Goal: Browse casually

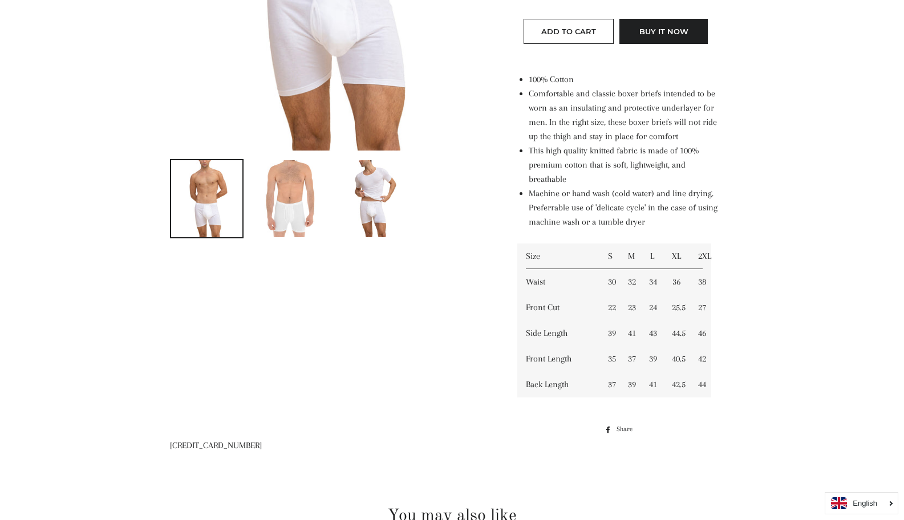
click at [361, 214] on img at bounding box center [372, 198] width 60 height 77
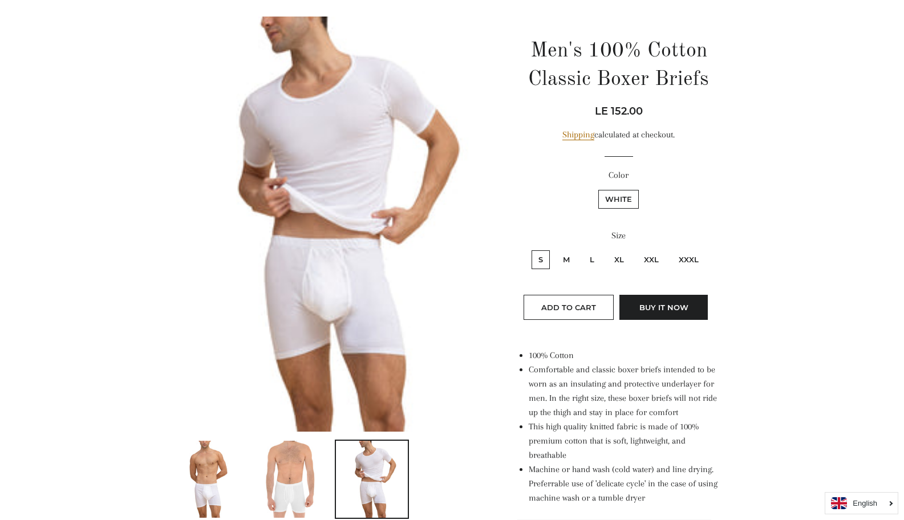
scroll to position [105, 0]
click at [225, 461] on img at bounding box center [206, 479] width 60 height 77
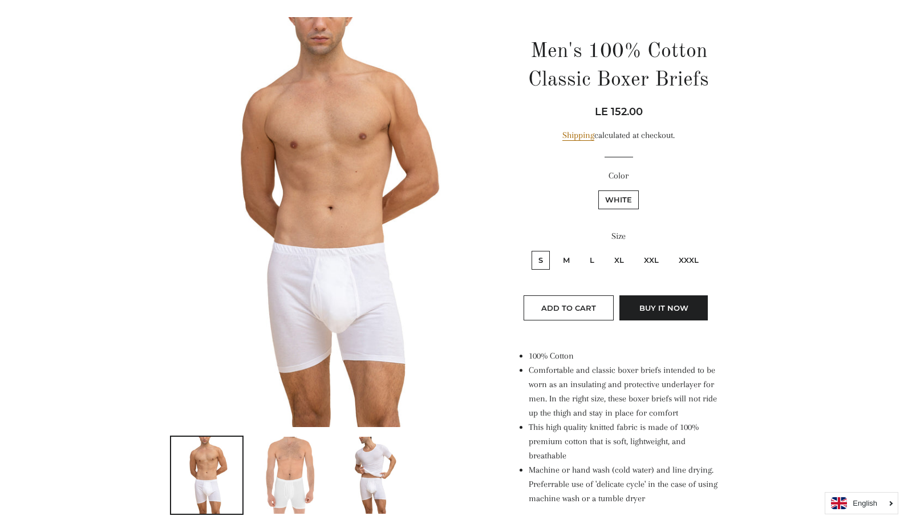
click at [374, 461] on img at bounding box center [372, 475] width 60 height 77
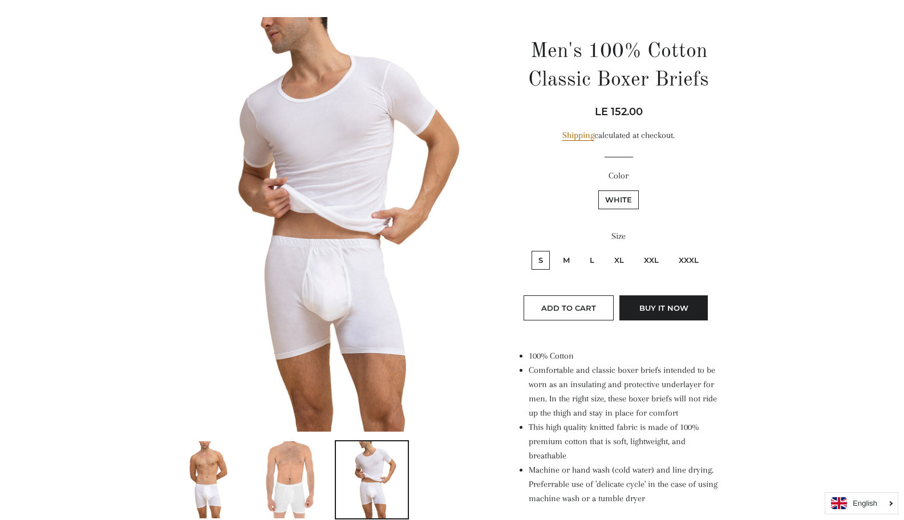
click at [237, 472] on img at bounding box center [206, 479] width 60 height 77
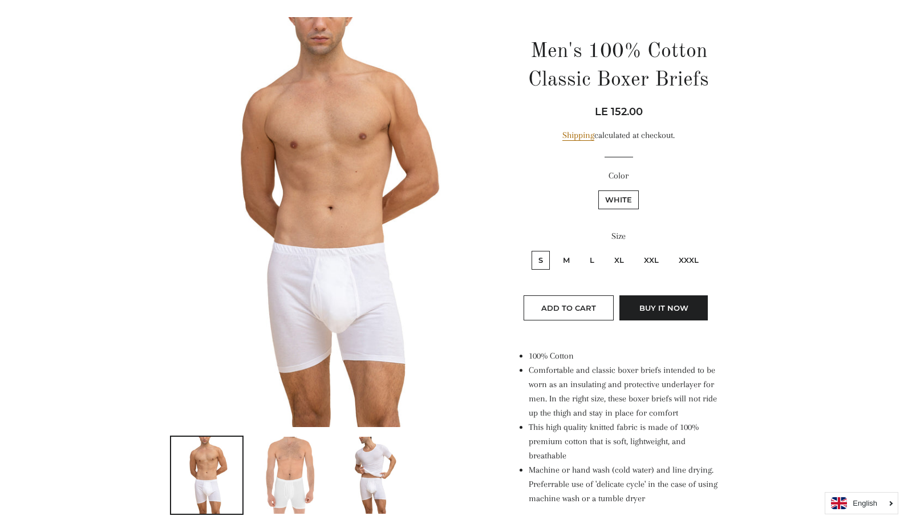
click at [375, 468] on img at bounding box center [372, 475] width 60 height 77
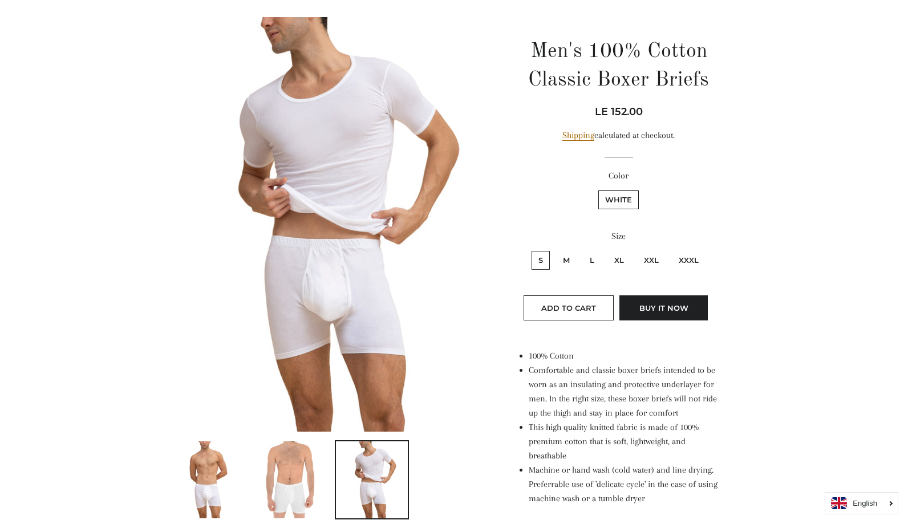
click at [295, 481] on img at bounding box center [289, 479] width 56 height 77
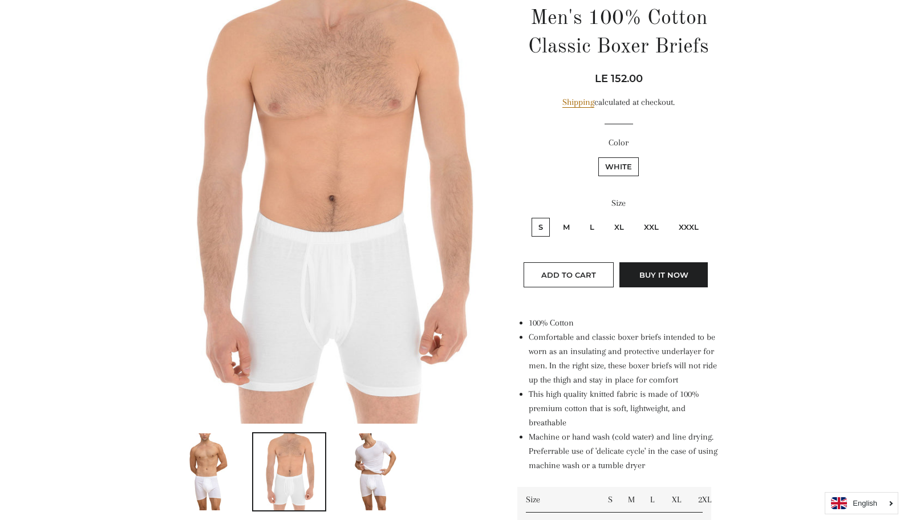
click at [224, 463] on img at bounding box center [206, 471] width 60 height 77
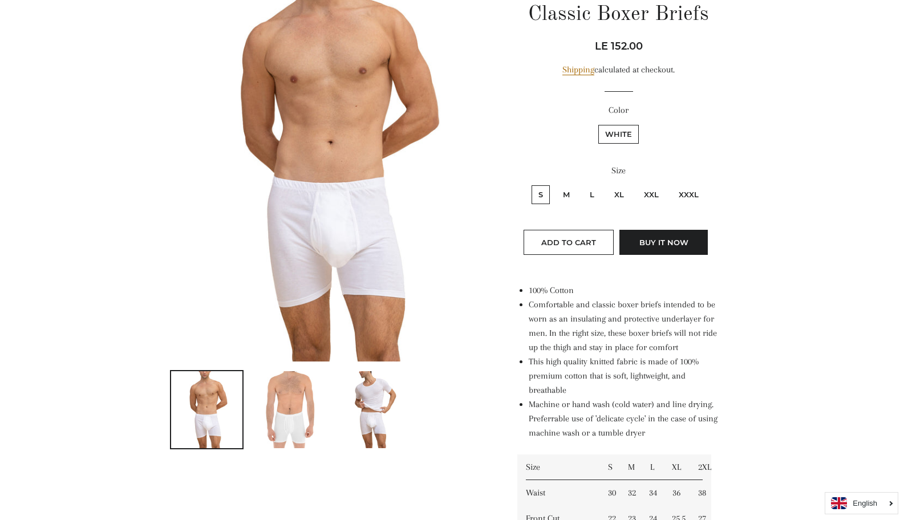
scroll to position [170, 0]
click at [345, 381] on img at bounding box center [372, 410] width 60 height 77
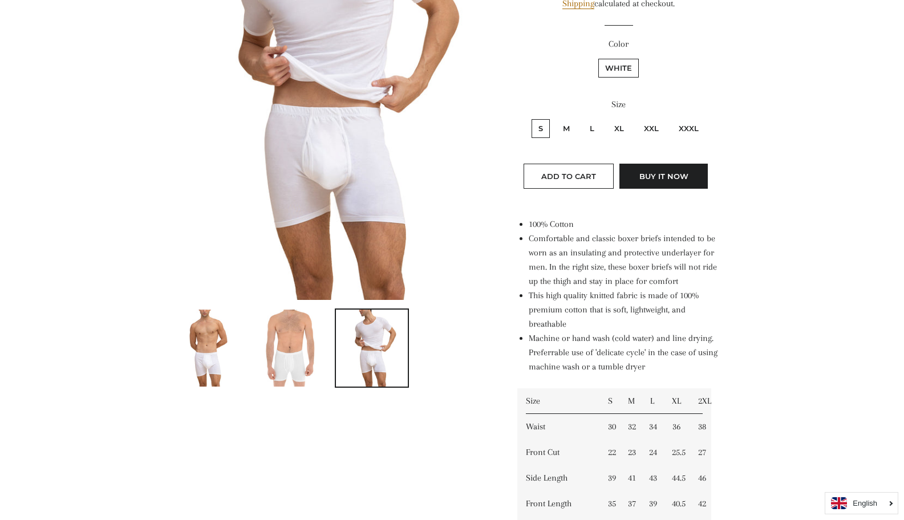
scroll to position [238, 0]
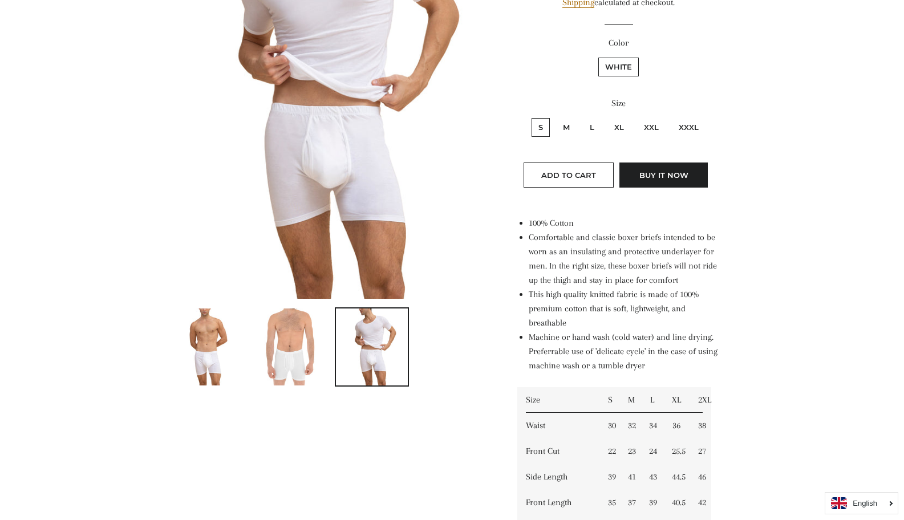
click at [216, 351] on img at bounding box center [206, 346] width 60 height 77
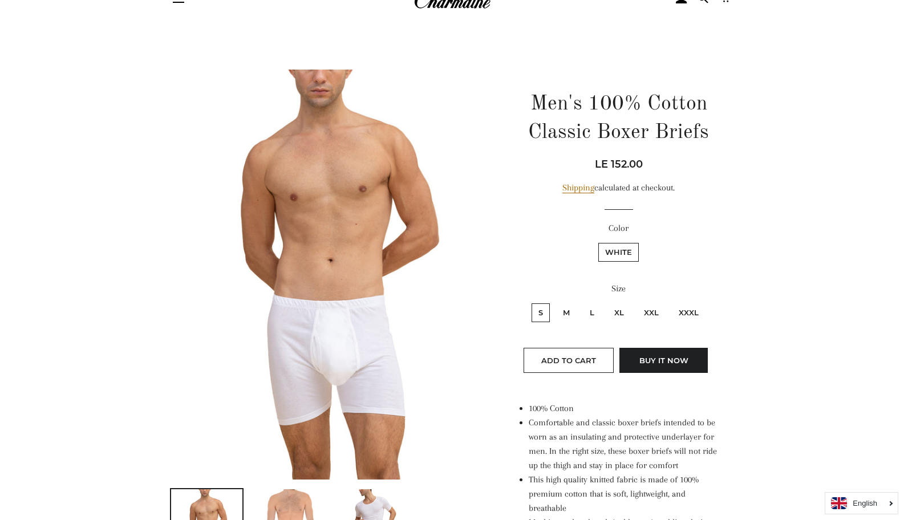
scroll to position [52, 0]
